Goal: Use online tool/utility: Use online tool/utility

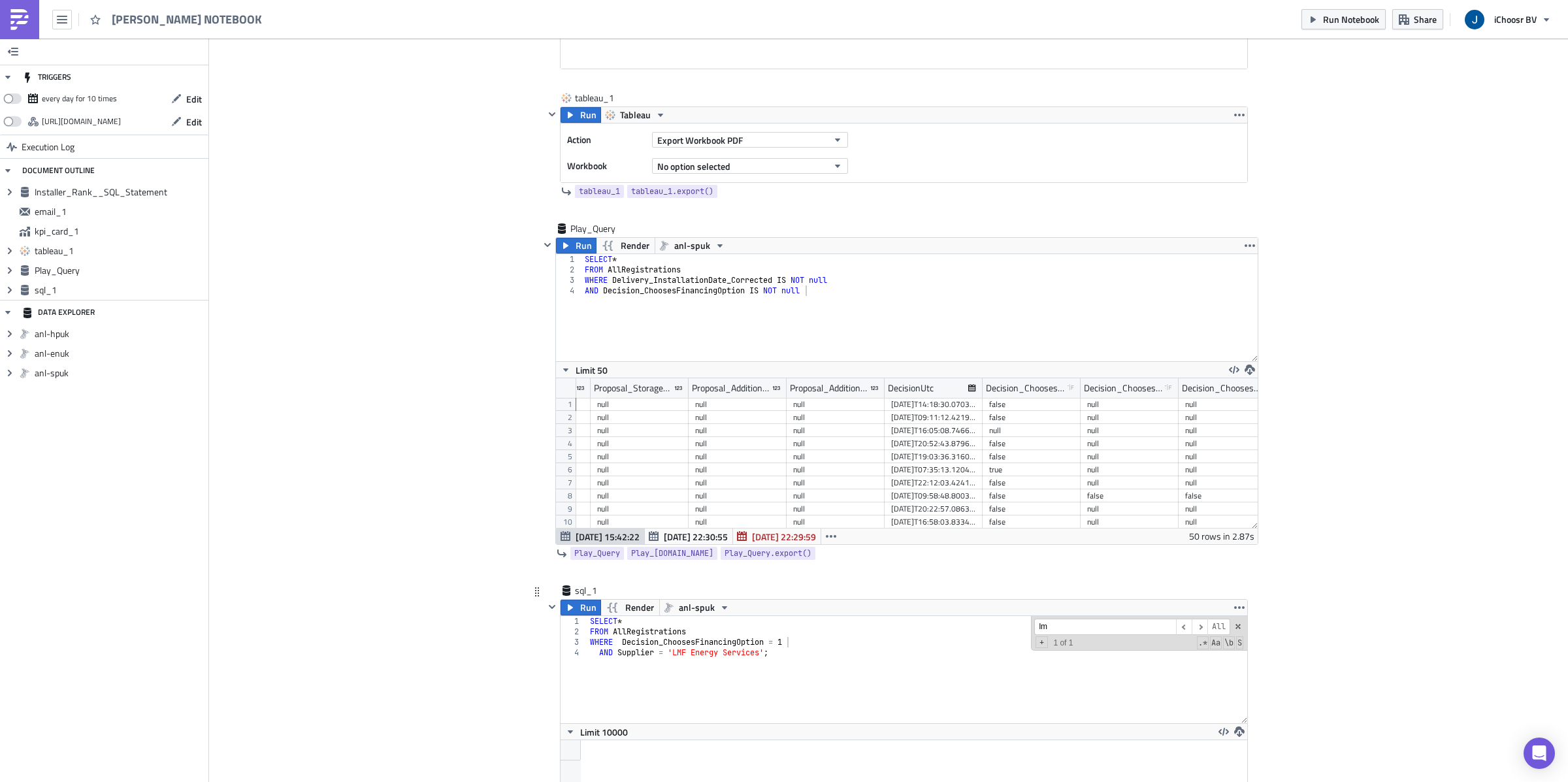
scroll to position [1488, 0]
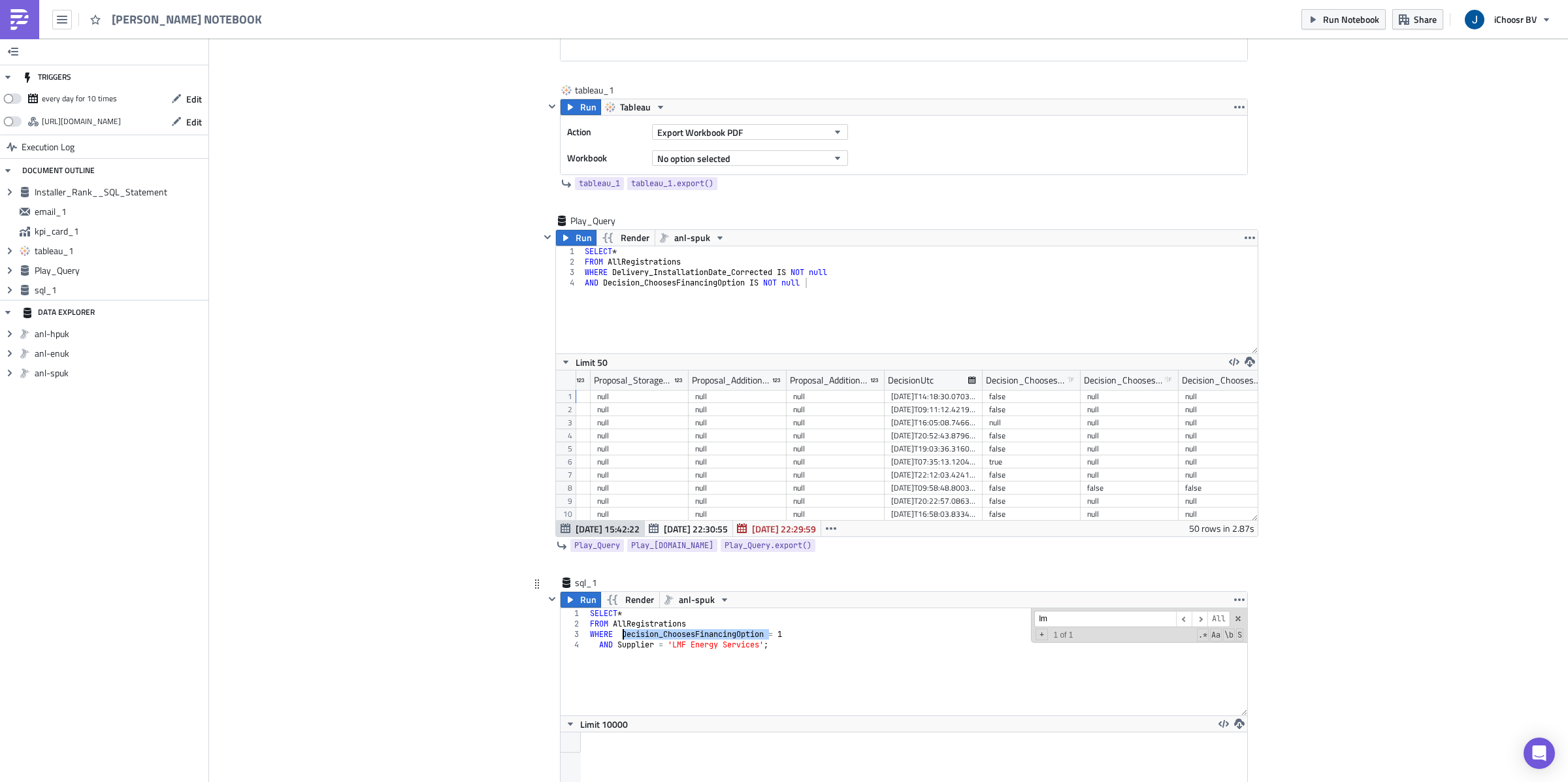
drag, startPoint x: 768, startPoint y: 635, endPoint x: 624, endPoint y: 635, distance: 144.0
click at [624, 635] on div "SELECT * FROM AllRegistrations WHERE Decision_ChoosesFinancingOption = 1 AND Su…" at bounding box center [917, 672] width 660 height 128
paste textarea "Contact_InterestedInFinancing"
click at [765, 646] on div "SELECT * FROM AllRegistrations WHERE Contact_InterestedInFinancing = 1 AND Supp…" at bounding box center [917, 672] width 660 height 128
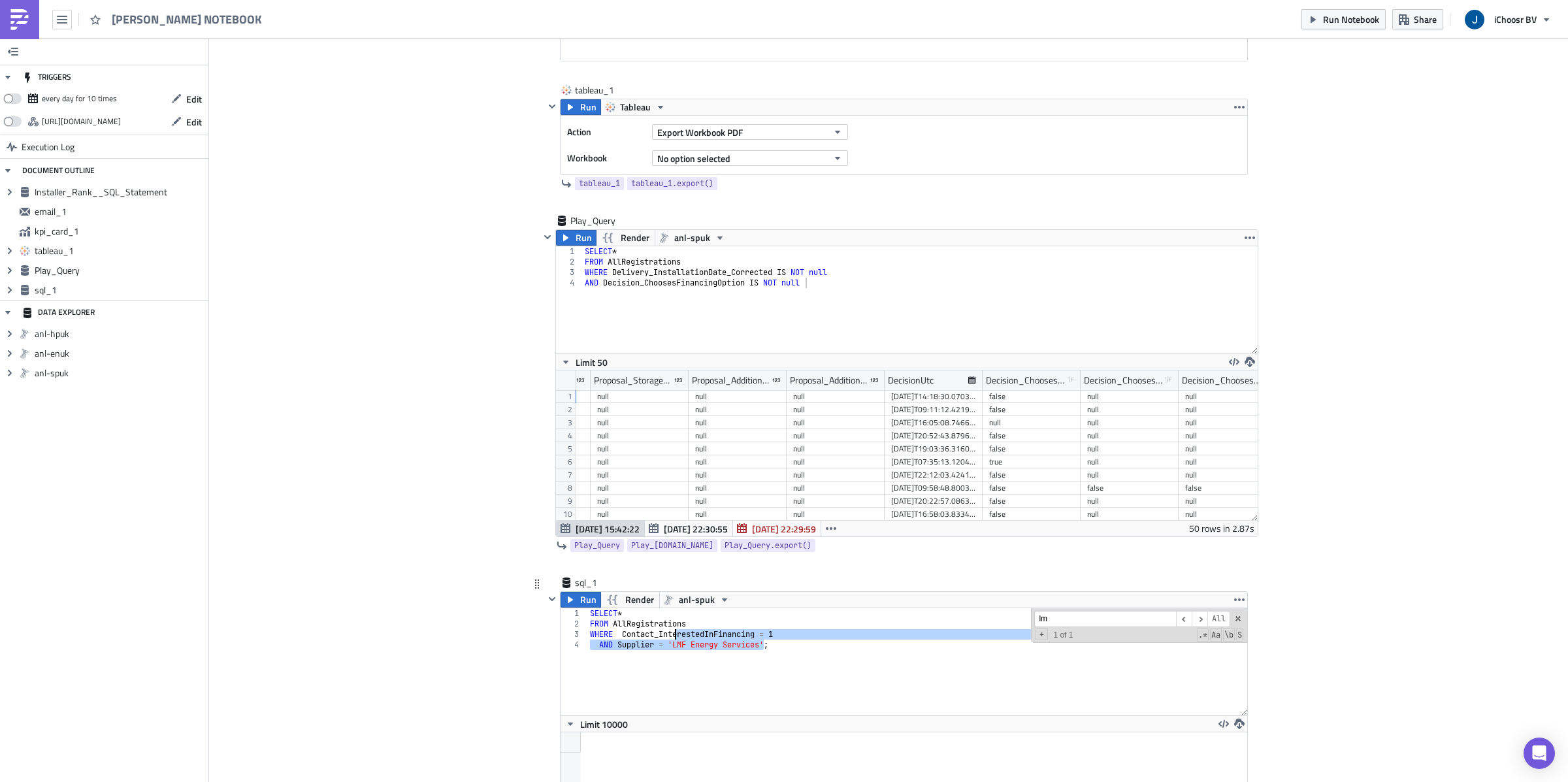
click at [673, 642] on div "SELECT * FROM AllRegistrations WHERE Contact_InterestedInFinancing = 1 AND Supp…" at bounding box center [917, 672] width 660 height 128
click at [675, 645] on div "SELECT * FROM AllRegistrations WHERE Contact_InterestedInFinancing = 1 AND Supp…" at bounding box center [917, 672] width 660 height 128
click at [571, 596] on icon "button" at bounding box center [569, 599] width 10 height 10
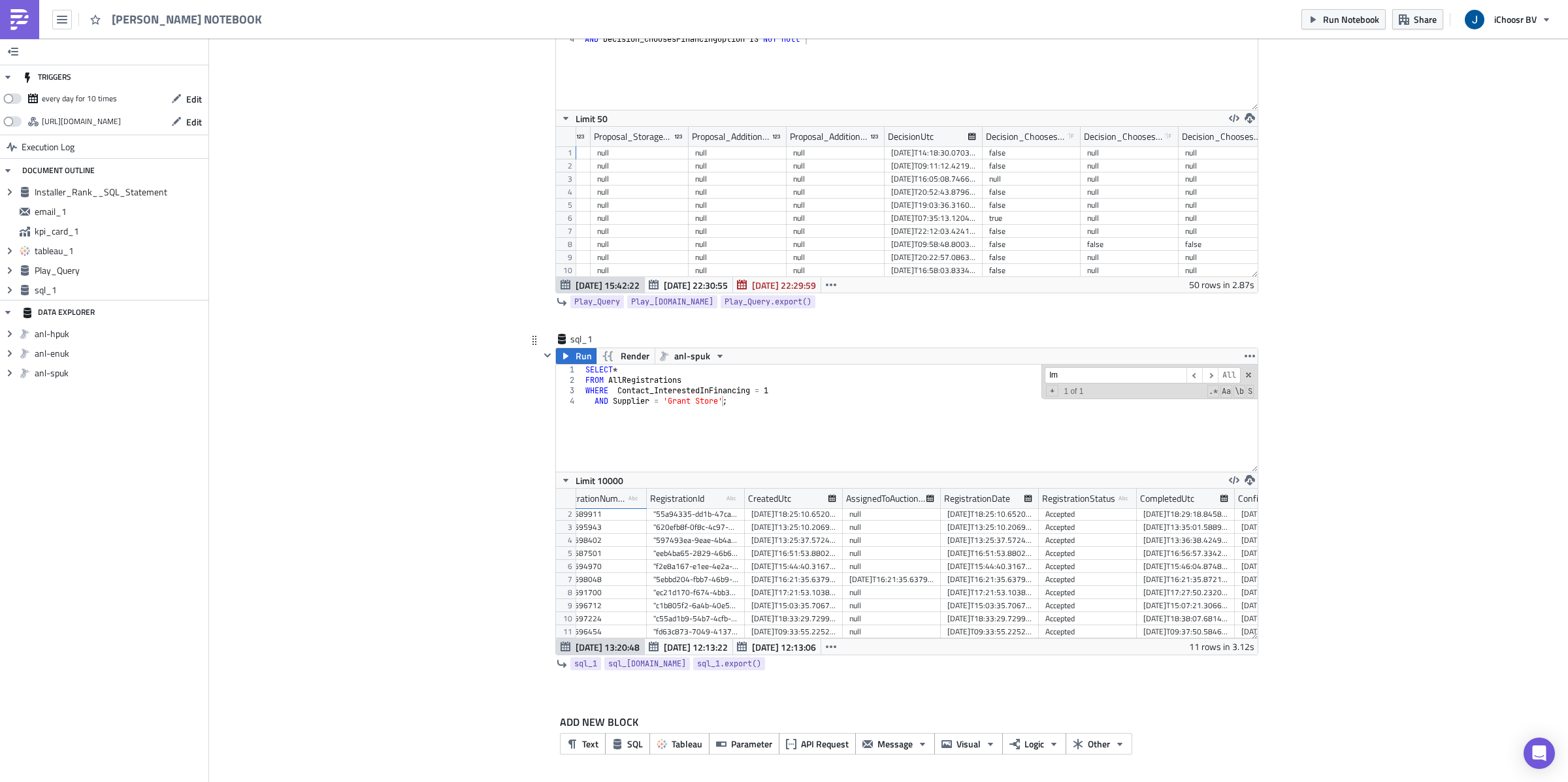
scroll to position [0, 28]
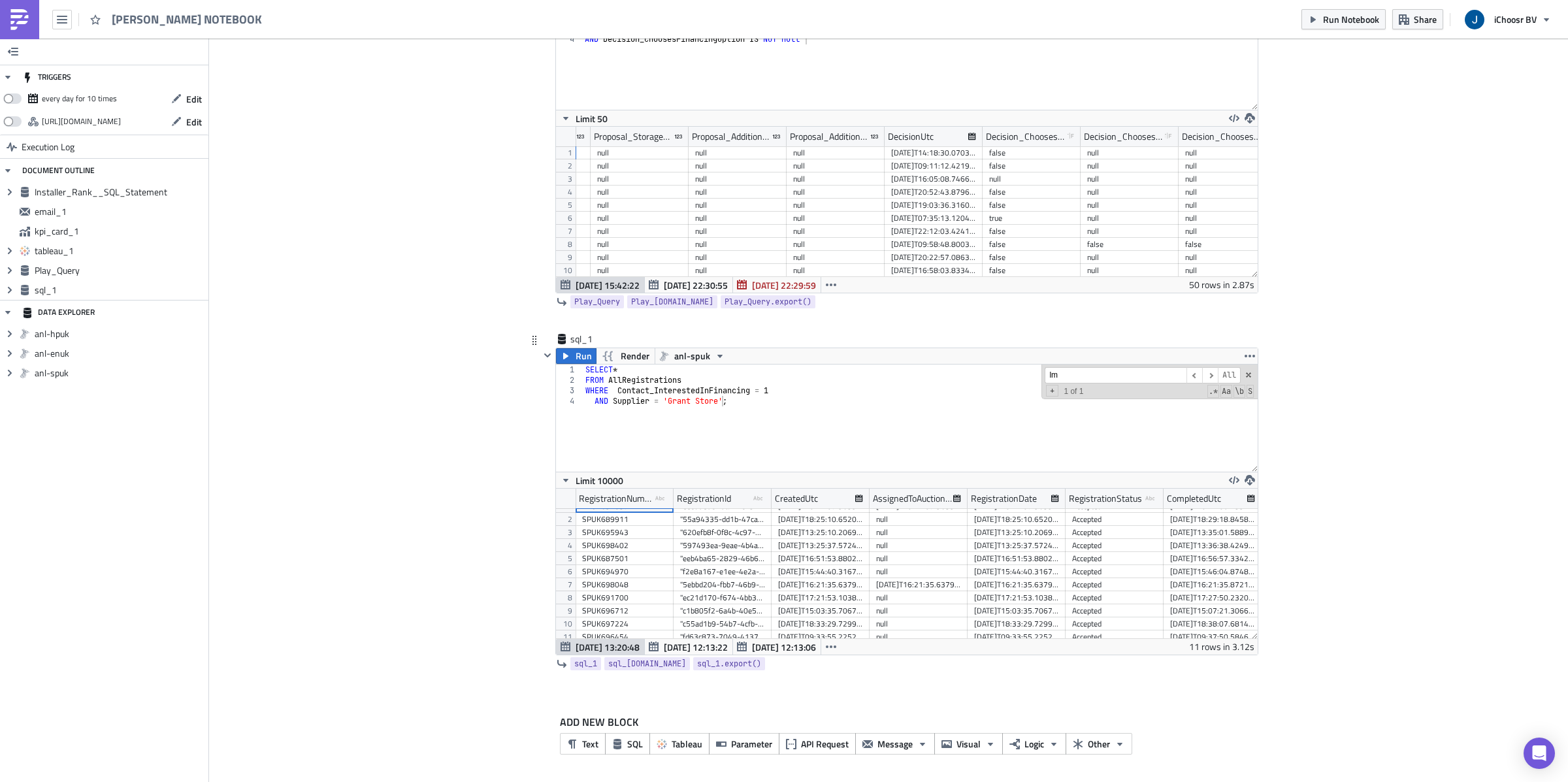
click at [642, 562] on div "SPUK687501" at bounding box center [624, 558] width 85 height 13
drag, startPoint x: 673, startPoint y: 496, endPoint x: 737, endPoint y: 502, distance: 64.3
click at [700, 502] on div at bounding box center [699, 499] width 2 height 20
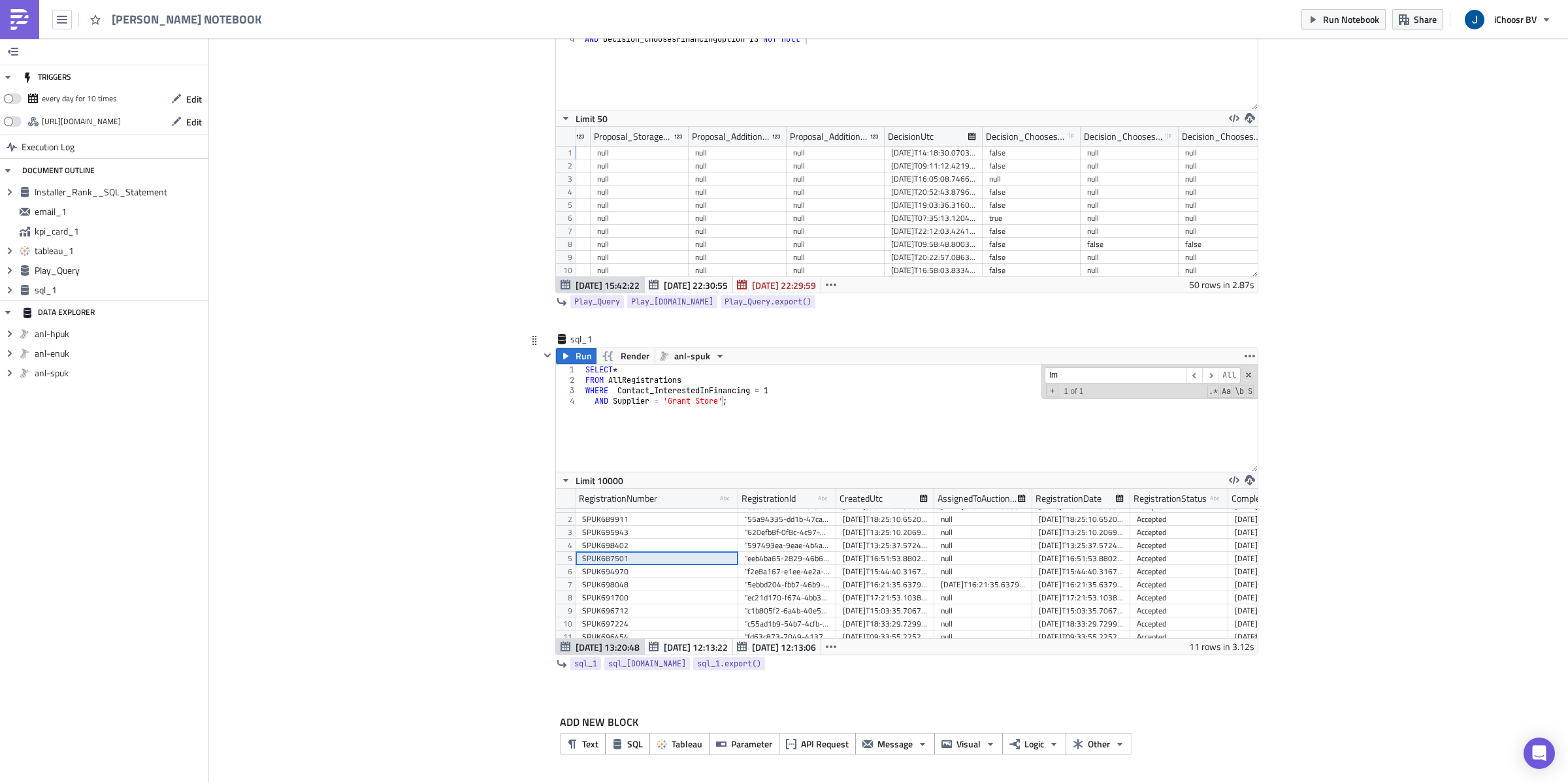
click at [642, 369] on div "SELECT * FROM AllRegistrations WHERE Contact_InterestedInFinancing = 1 AND Supp…" at bounding box center [920, 428] width 675 height 128
type textarea "SELECT RegistrationNumber"
click at [569, 352] on icon "button" at bounding box center [565, 356] width 10 height 10
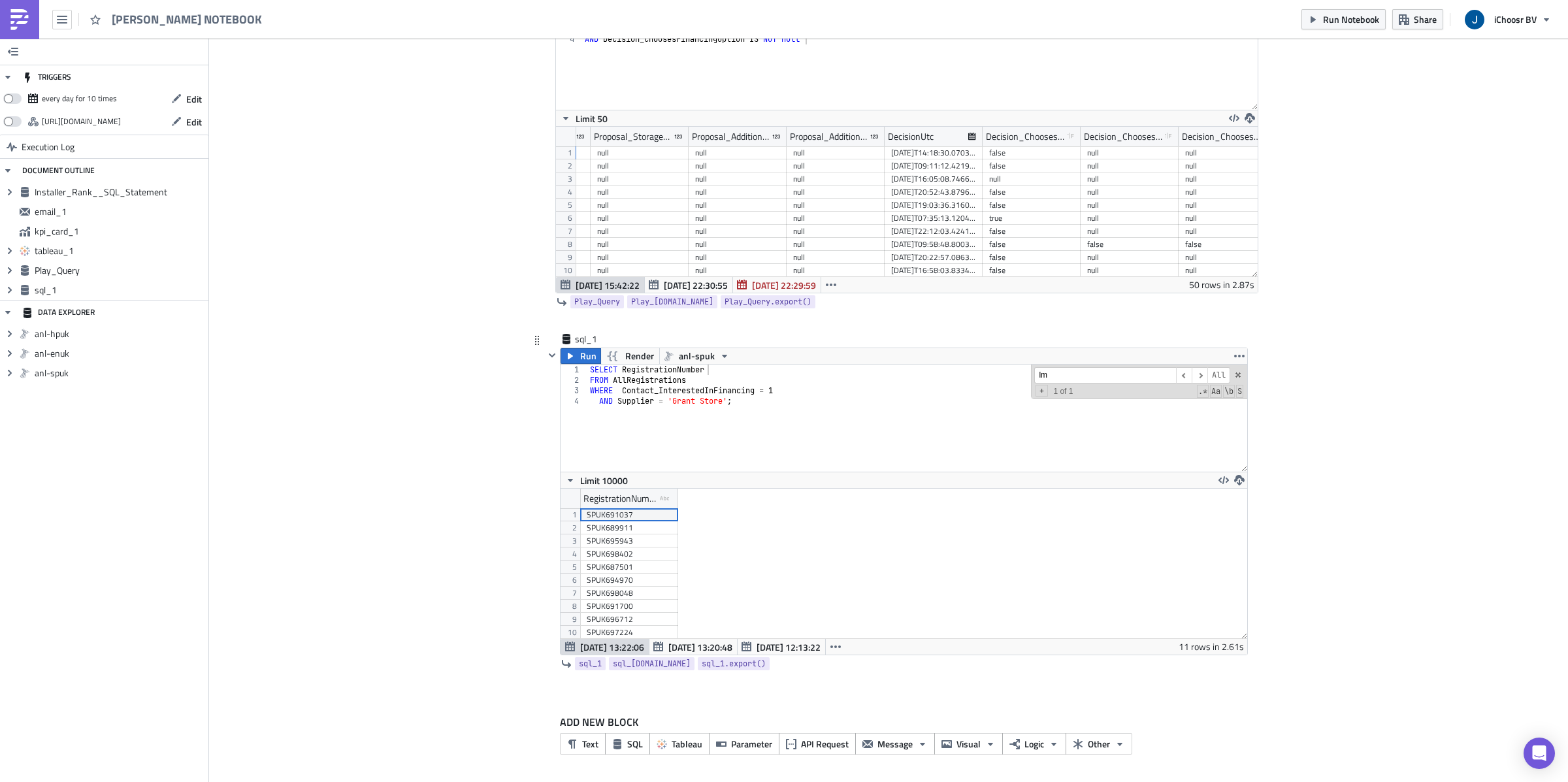
scroll to position [65175, 64650]
click at [1242, 476] on icon "button" at bounding box center [1239, 479] width 10 height 10
click at [1249, 420] on link "CSV" at bounding box center [1290, 429] width 111 height 20
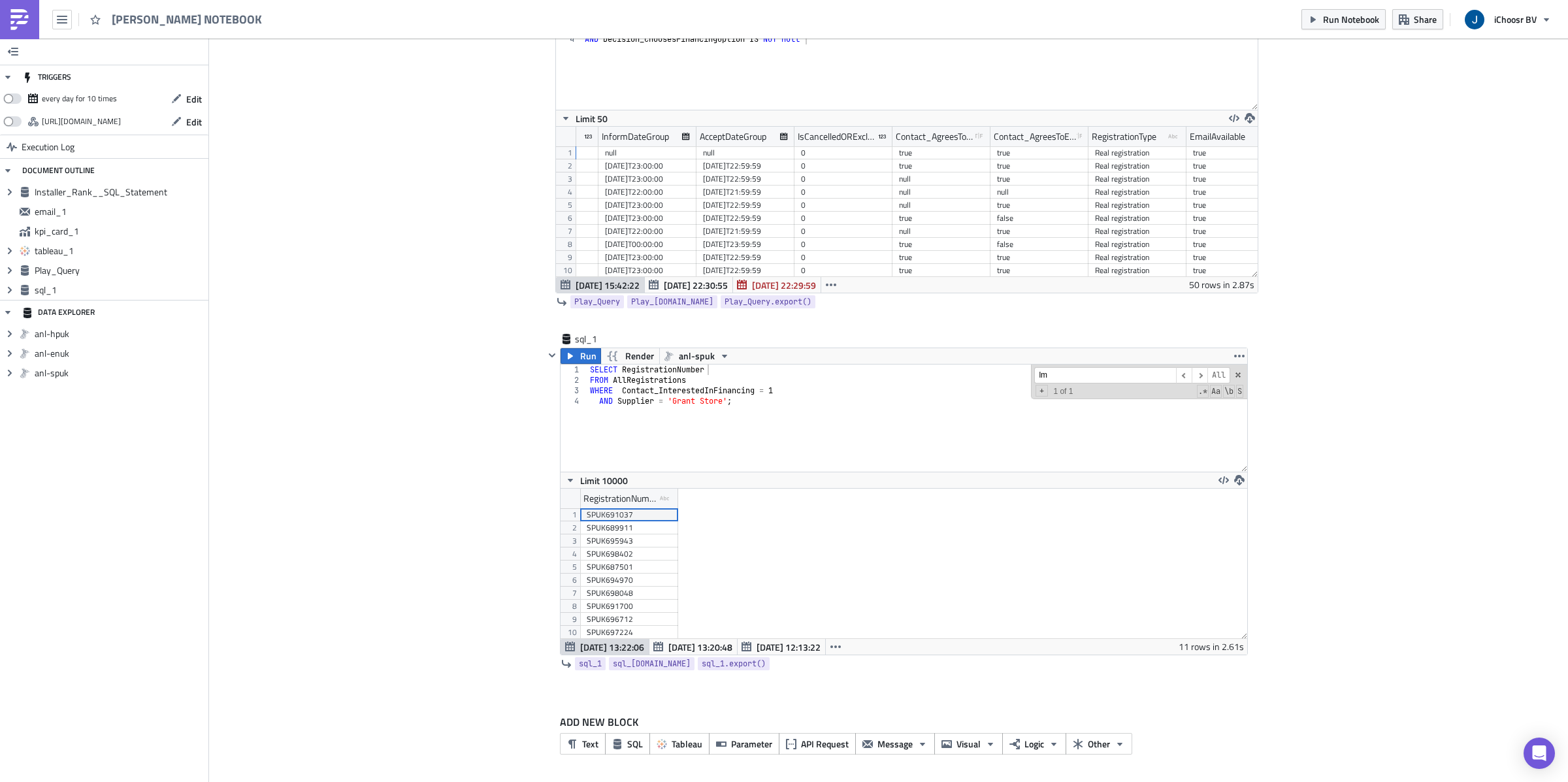
scroll to position [0, 2036]
click at [618, 603] on div "SPUK691700" at bounding box center [629, 606] width 85 height 13
